Goal: Information Seeking & Learning: Find specific fact

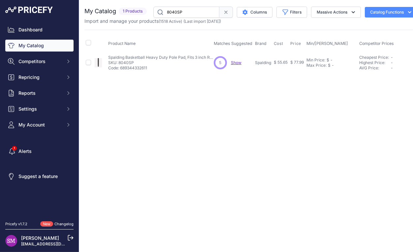
click at [243, 61] on div "5 5 Show Discovering..." at bounding box center [233, 62] width 39 height 13
click at [237, 62] on span "Show" at bounding box center [236, 62] width 11 height 5
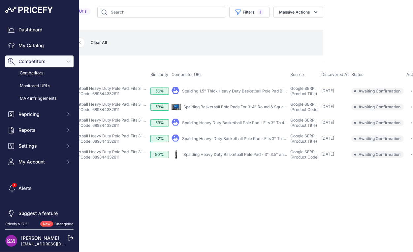
scroll to position [0, 105]
click at [409, 159] on button "button" at bounding box center [413, 154] width 13 height 9
click at [271, 157] on div "Spalding Heavy Duty Basketball Pole Pad - 3", 3.5" and 4" Poles" at bounding box center [236, 154] width 104 height 5
click at [271, 157] on link "Spalding Heavy Duty Basketball Pole Pad - 3", 3.5" and 4" Poles" at bounding box center [244, 154] width 120 height 5
